Goal: Task Accomplishment & Management: Use online tool/utility

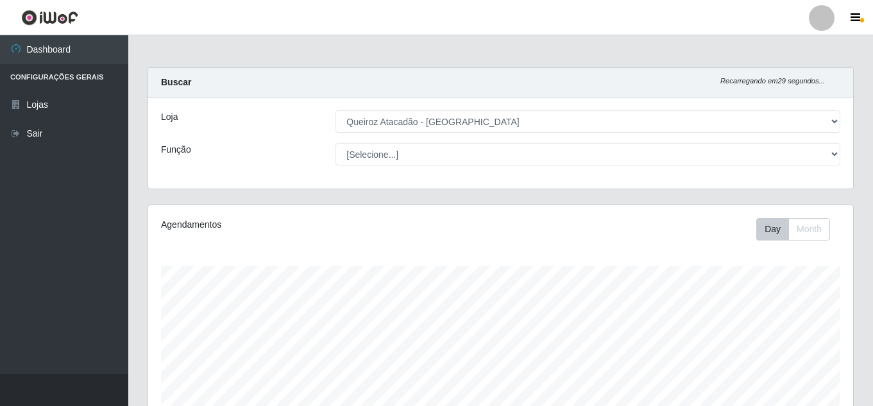
select select "225"
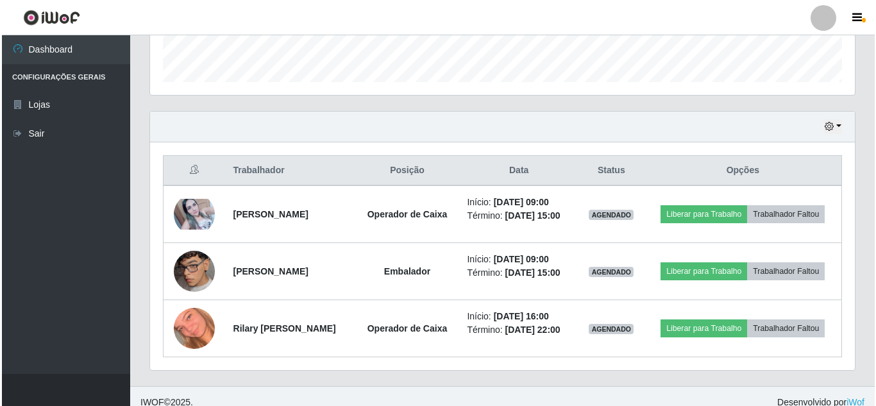
scroll to position [266, 705]
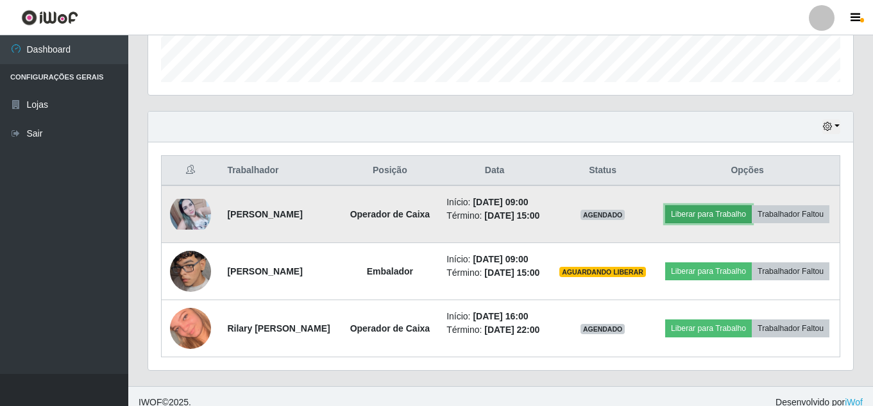
click at [726, 209] on button "Liberar para Trabalho" at bounding box center [708, 214] width 87 height 18
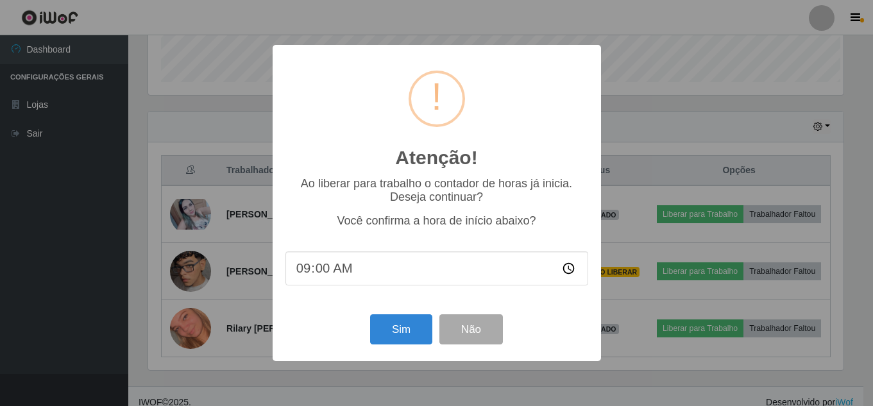
scroll to position [266, 699]
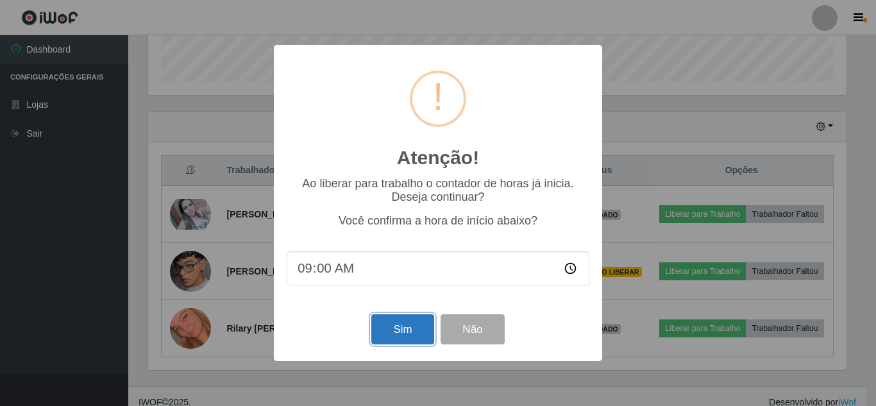
click at [403, 323] on button "Sim" at bounding box center [402, 329] width 62 height 30
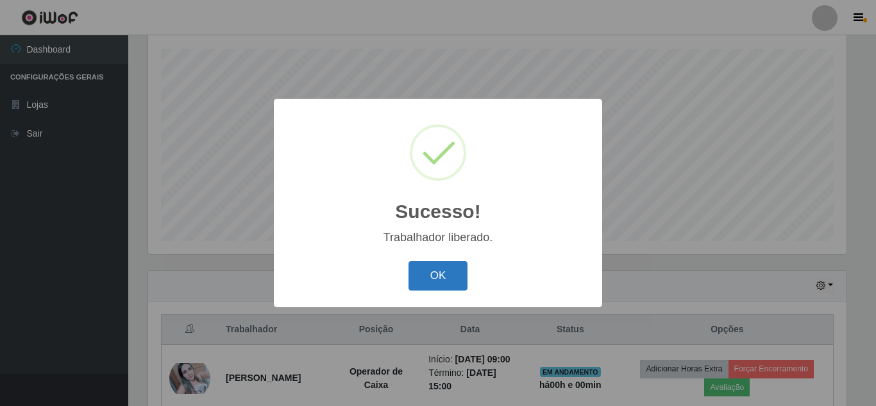
click at [443, 272] on button "OK" at bounding box center [439, 276] width 60 height 30
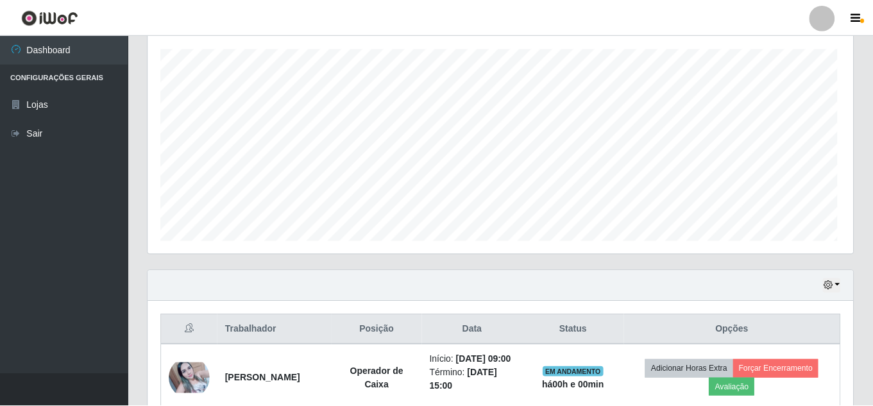
scroll to position [266, 705]
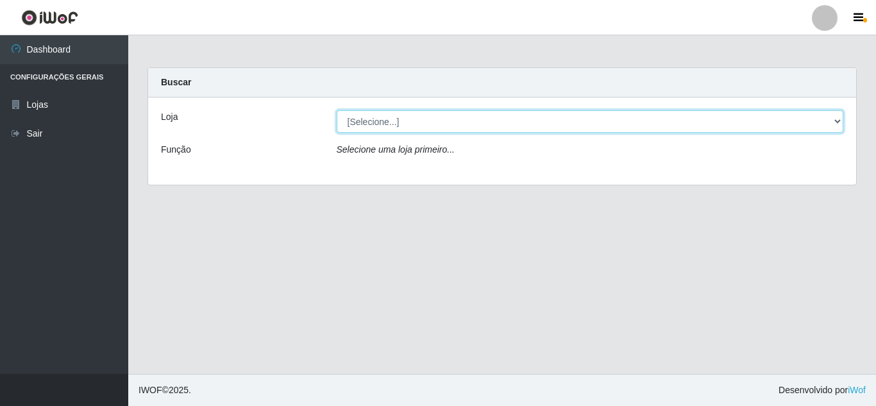
click at [529, 122] on select "[Selecione...] Queiroz Atacadão - [GEOGRAPHIC_DATA]" at bounding box center [590, 121] width 507 height 22
select select "225"
click at [337, 110] on select "[Selecione...] Queiroz Atacadão - [GEOGRAPHIC_DATA]" at bounding box center [590, 121] width 507 height 22
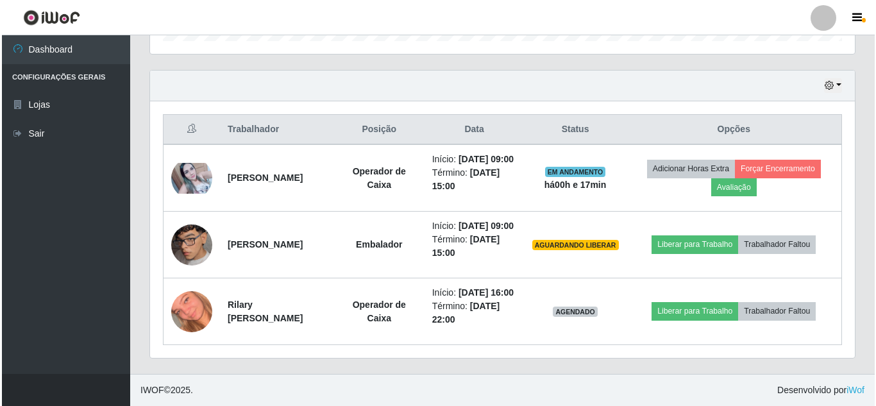
scroll to position [458, 0]
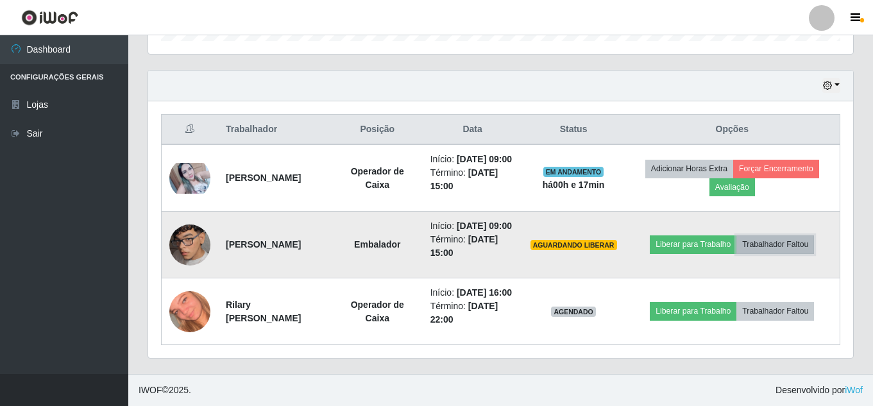
click at [783, 235] on button "Trabalhador Faltou" at bounding box center [776, 244] width 78 height 18
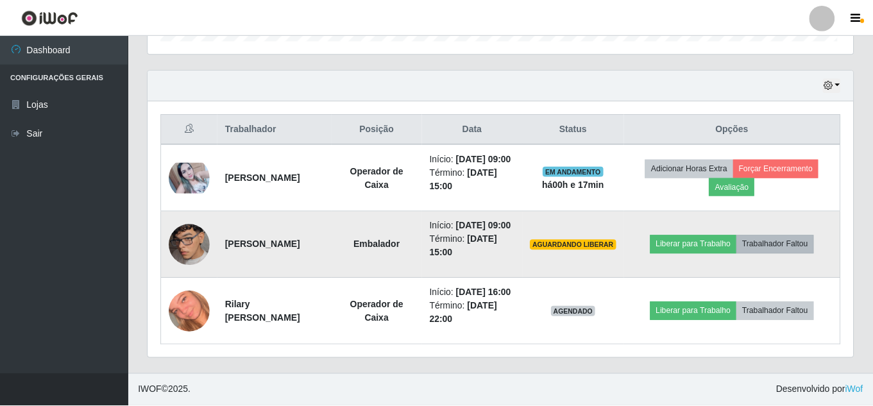
scroll to position [266, 699]
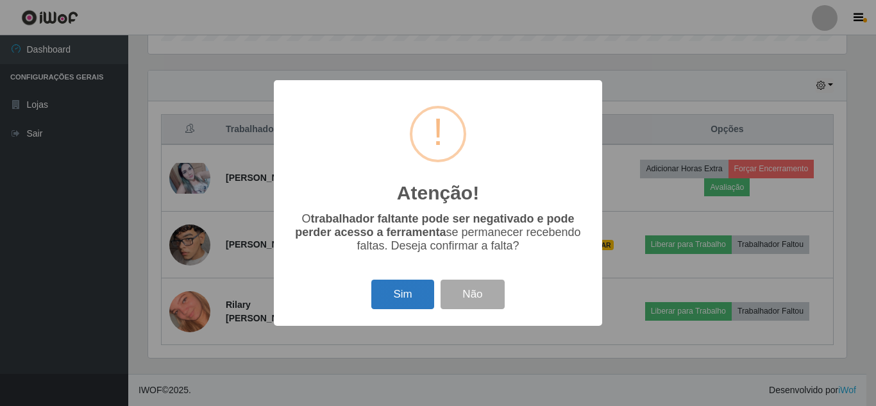
click at [400, 291] on button "Sim" at bounding box center [402, 295] width 62 height 30
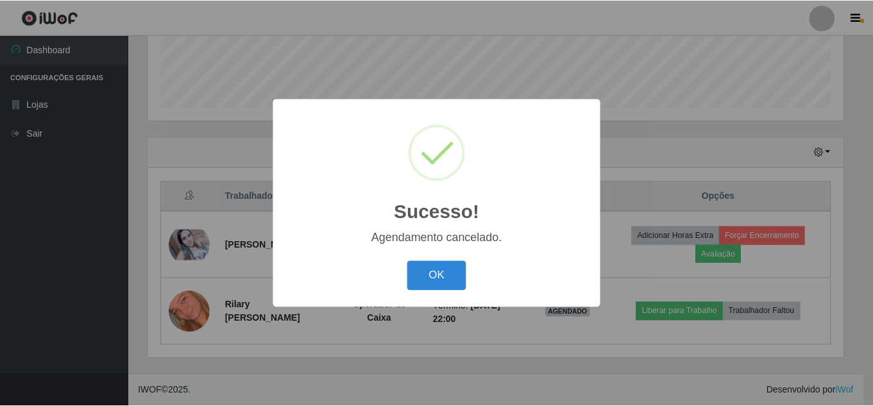
scroll to position [378, 0]
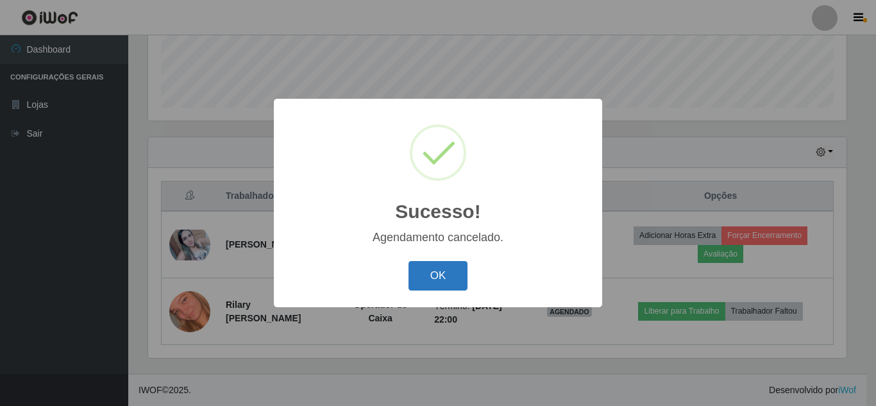
click at [432, 280] on button "OK" at bounding box center [439, 276] width 60 height 30
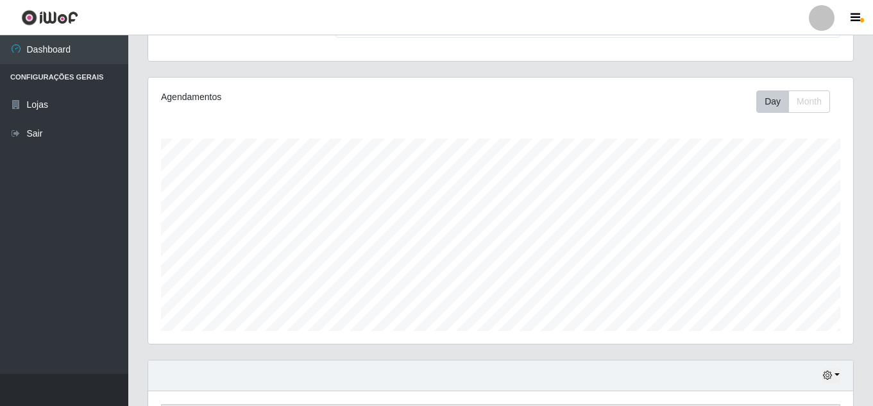
scroll to position [126, 0]
